Goal: Task Accomplishment & Management: Manage account settings

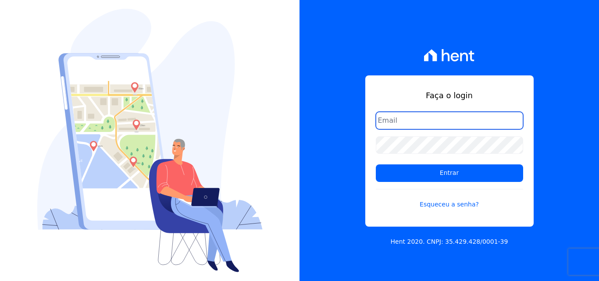
click at [400, 121] on input "email" at bounding box center [449, 121] width 147 height 18
click at [425, 118] on input "email" at bounding box center [449, 121] width 147 height 18
type input "[EMAIL_ADDRESS][DOMAIN_NAME]"
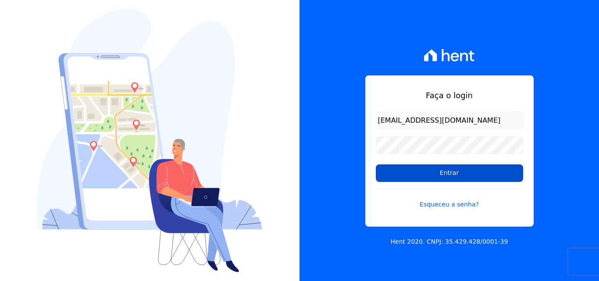
click at [475, 175] on input "Entrar" at bounding box center [449, 173] width 147 height 18
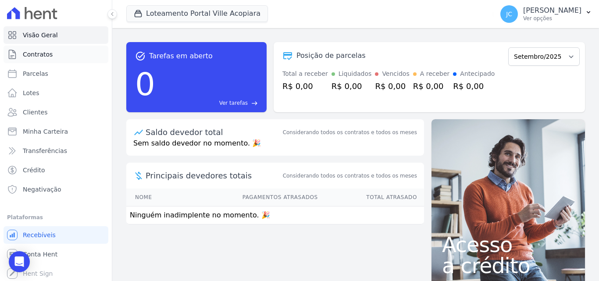
click at [50, 54] on span "Contratos" at bounding box center [38, 54] width 30 height 9
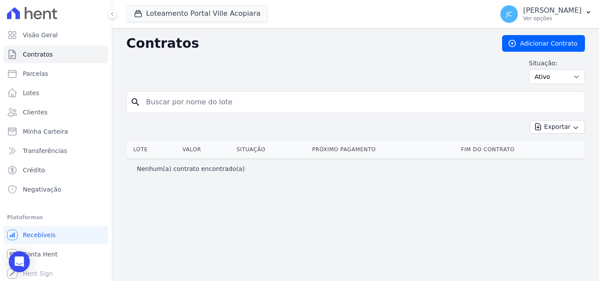
click at [174, 102] on input "search" at bounding box center [361, 102] width 440 height 18
click at [160, 12] on button "Loteamento Portal Ville Acopiara" at bounding box center [197, 13] width 142 height 17
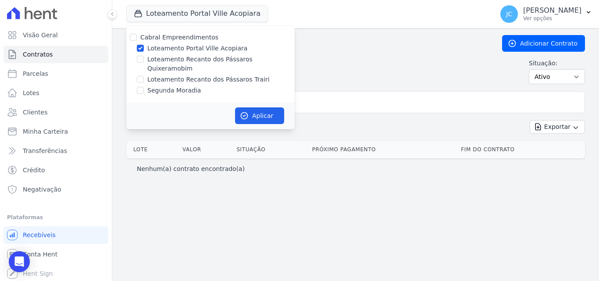
click at [160, 48] on label "Loteamento Portal Ville Acopiara" at bounding box center [197, 48] width 100 height 9
click at [144, 48] on input "Loteamento Portal Ville Acopiara" at bounding box center [140, 48] width 7 height 7
checkbox input "false"
click at [244, 75] on label "Loteamento Recanto dos Pássaros Trairi" at bounding box center [208, 79] width 122 height 9
click at [144, 76] on input "Loteamento Recanto dos Pássaros Trairi" at bounding box center [140, 79] width 7 height 7
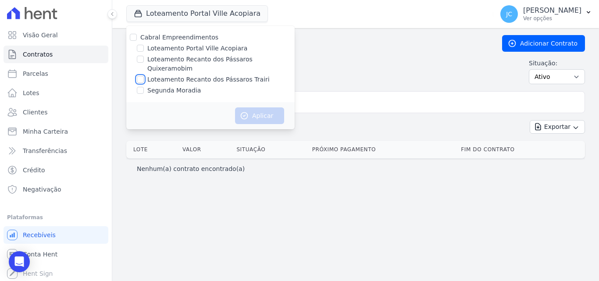
checkbox input "true"
click at [255, 107] on button "Aplicar" at bounding box center [259, 115] width 49 height 17
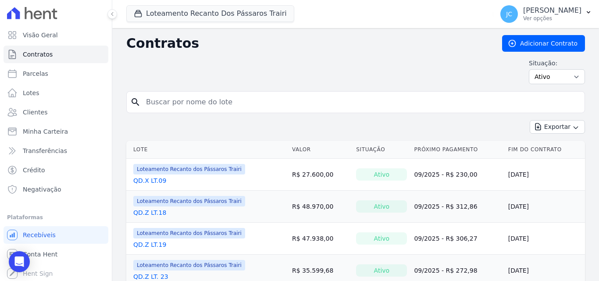
click at [177, 103] on input "search" at bounding box center [361, 102] width 440 height 18
type input "x"
type input "61"
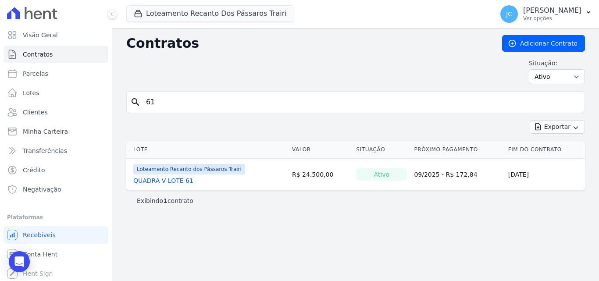
drag, startPoint x: 162, startPoint y: 100, endPoint x: 137, endPoint y: 106, distance: 25.5
click at [137, 106] on div "search 61" at bounding box center [355, 102] width 459 height 22
click at [47, 71] on link "Parcelas" at bounding box center [56, 74] width 105 height 18
select select
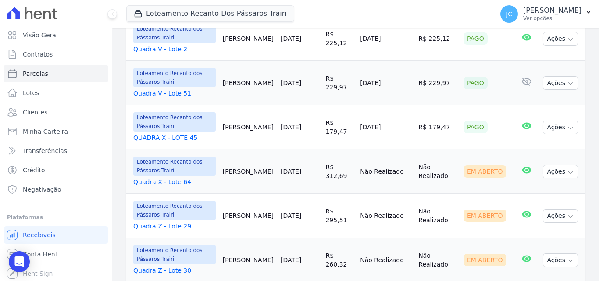
scroll to position [307, 0]
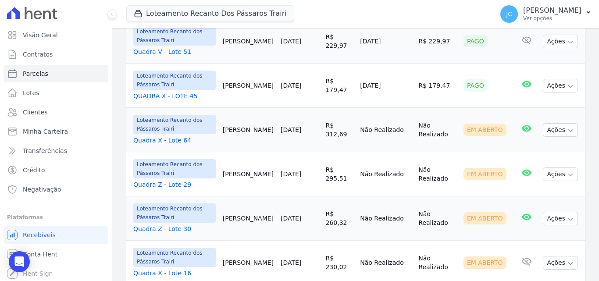
click at [173, 136] on link "Quadra X - Lote 64" at bounding box center [174, 140] width 82 height 9
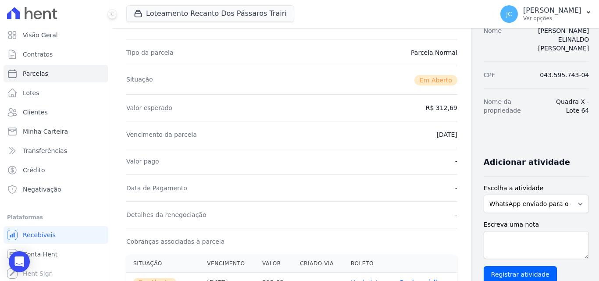
scroll to position [175, 0]
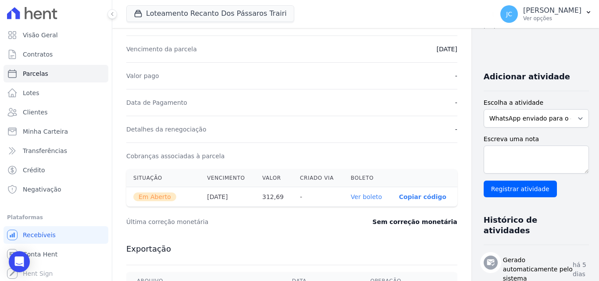
click at [352, 194] on link "Ver boleto" at bounding box center [366, 196] width 31 height 7
click at [206, 17] on button "Loteamento Recanto Dos Pássaros Trairi" at bounding box center [210, 13] width 168 height 17
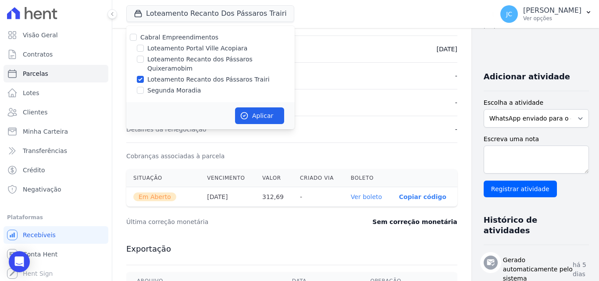
click at [154, 75] on label "Loteamento Recanto dos Pássaros Trairi" at bounding box center [208, 79] width 122 height 9
click at [144, 76] on input "Loteamento Recanto dos Pássaros Trairi" at bounding box center [140, 79] width 7 height 7
checkbox input "false"
click at [247, 58] on label "Loteamento Recanto dos Pássaros Quixeramobim" at bounding box center [220, 64] width 147 height 18
click at [144, 58] on input "Loteamento Recanto dos Pássaros Quixeramobim" at bounding box center [140, 59] width 7 height 7
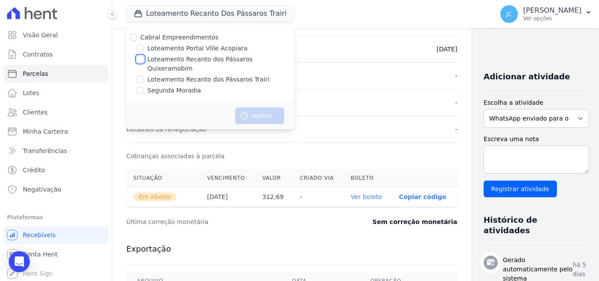
checkbox input "true"
click at [262, 107] on button "Aplicar" at bounding box center [259, 115] width 49 height 17
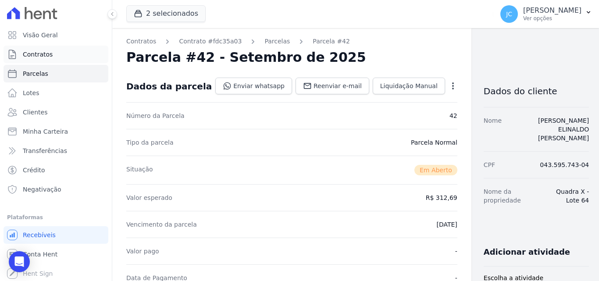
click at [45, 54] on span "Contratos" at bounding box center [38, 54] width 30 height 9
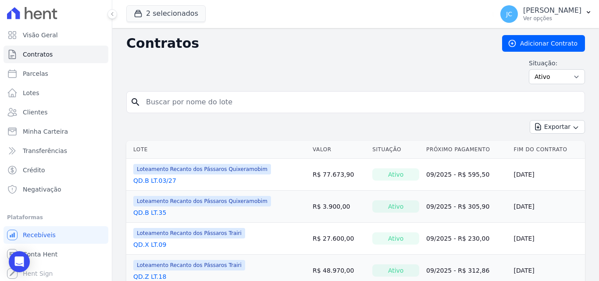
click at [159, 107] on input "search" at bounding box center [361, 102] width 440 height 18
type input "31"
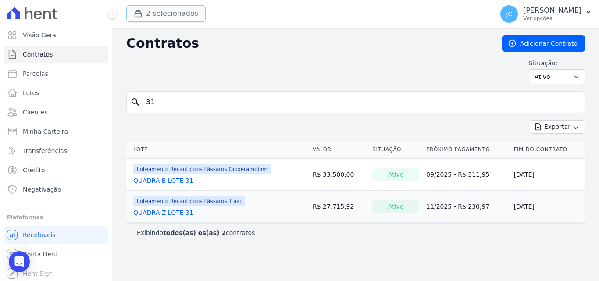
click at [181, 16] on button "2 selecionados" at bounding box center [165, 13] width 79 height 17
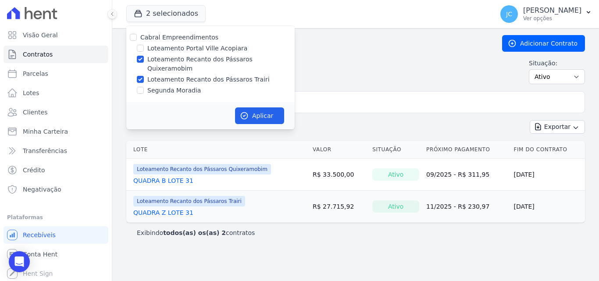
click at [241, 75] on label "Loteamento Recanto dos Pássaros Trairi" at bounding box center [208, 79] width 122 height 9
click at [144, 76] on input "Loteamento Recanto dos Pássaros Trairi" at bounding box center [140, 79] width 7 height 7
checkbox input "false"
click at [269, 108] on button "Aplicar" at bounding box center [259, 115] width 49 height 17
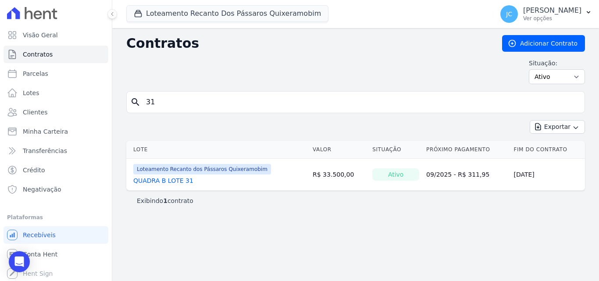
click at [167, 100] on input "31" at bounding box center [361, 102] width 440 height 18
click at [209, 14] on button "Loteamento Recanto Dos Pássaros Quixeramobim" at bounding box center [227, 13] width 202 height 17
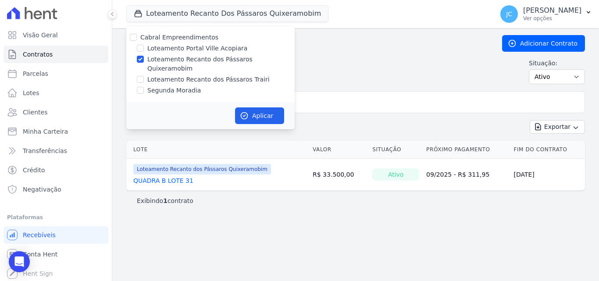
click at [182, 57] on label "Loteamento Recanto dos Pássaros Quixeramobim" at bounding box center [220, 64] width 147 height 18
click at [144, 57] on input "Loteamento Recanto dos Pássaros Quixeramobim" at bounding box center [140, 59] width 7 height 7
click at [253, 58] on label "Loteamento Recanto dos Pássaros Quixeramobim" at bounding box center [220, 64] width 147 height 18
click at [144, 58] on input "Loteamento Recanto dos Pássaros Quixeramobim" at bounding box center [140, 59] width 7 height 7
checkbox input "true"
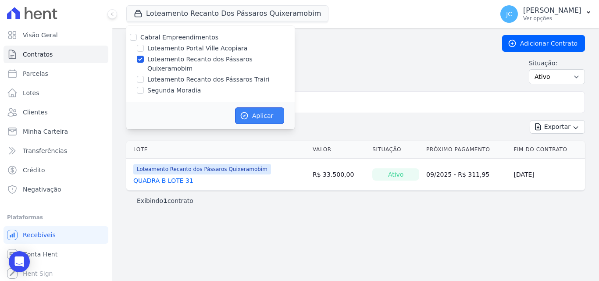
click at [271, 107] on button "Aplicar" at bounding box center [259, 115] width 49 height 17
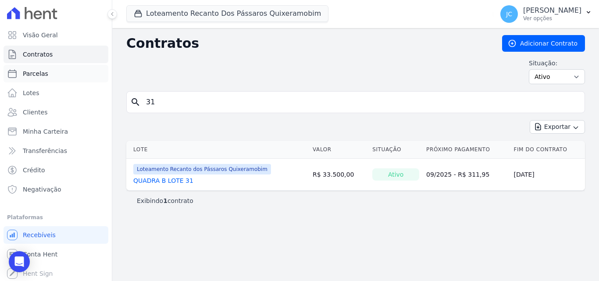
click at [44, 78] on link "Parcelas" at bounding box center [56, 74] width 105 height 18
select select
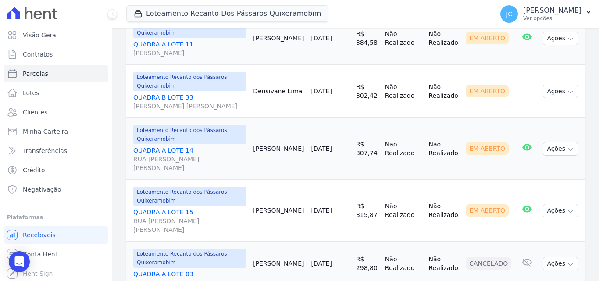
scroll to position [439, 0]
click at [179, 146] on link "QUADRA A LOTE [STREET_ADDRESS][PERSON_NAME][PERSON_NAME]" at bounding box center [189, 159] width 113 height 26
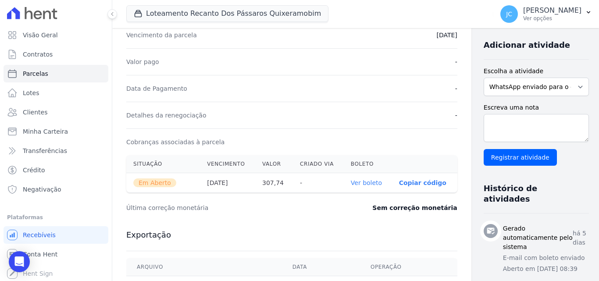
scroll to position [219, 0]
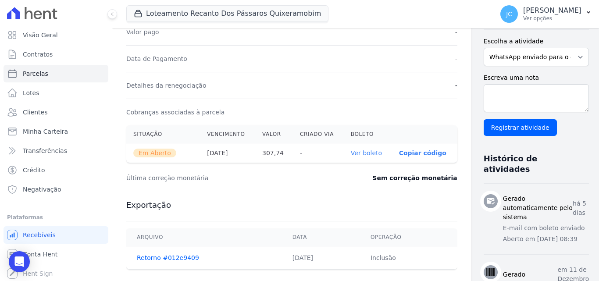
click at [351, 154] on link "Ver boleto" at bounding box center [366, 153] width 31 height 7
